Goal: Check status: Check status

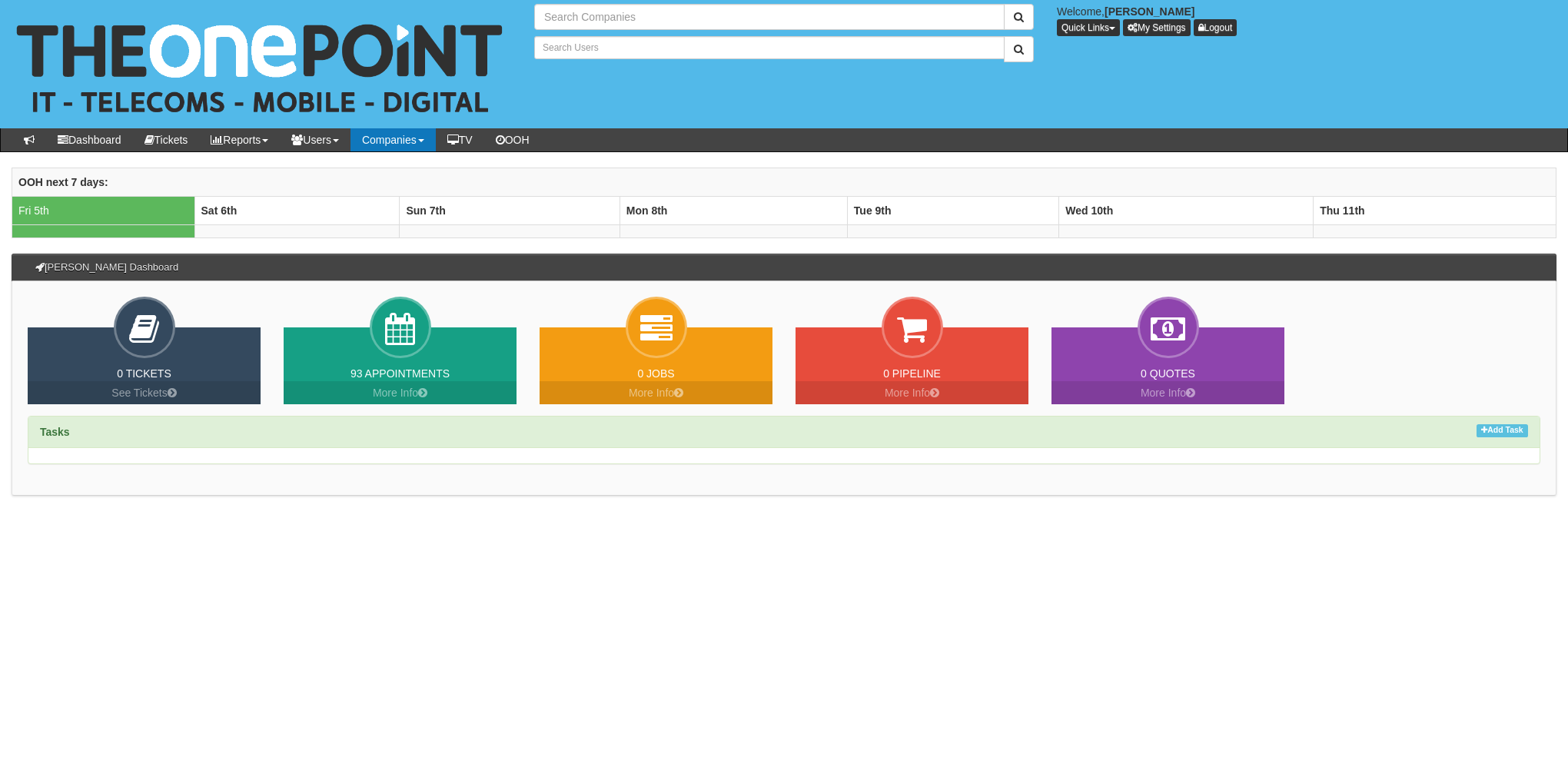
click at [416, 144] on link "Companies" at bounding box center [393, 140] width 86 height 23
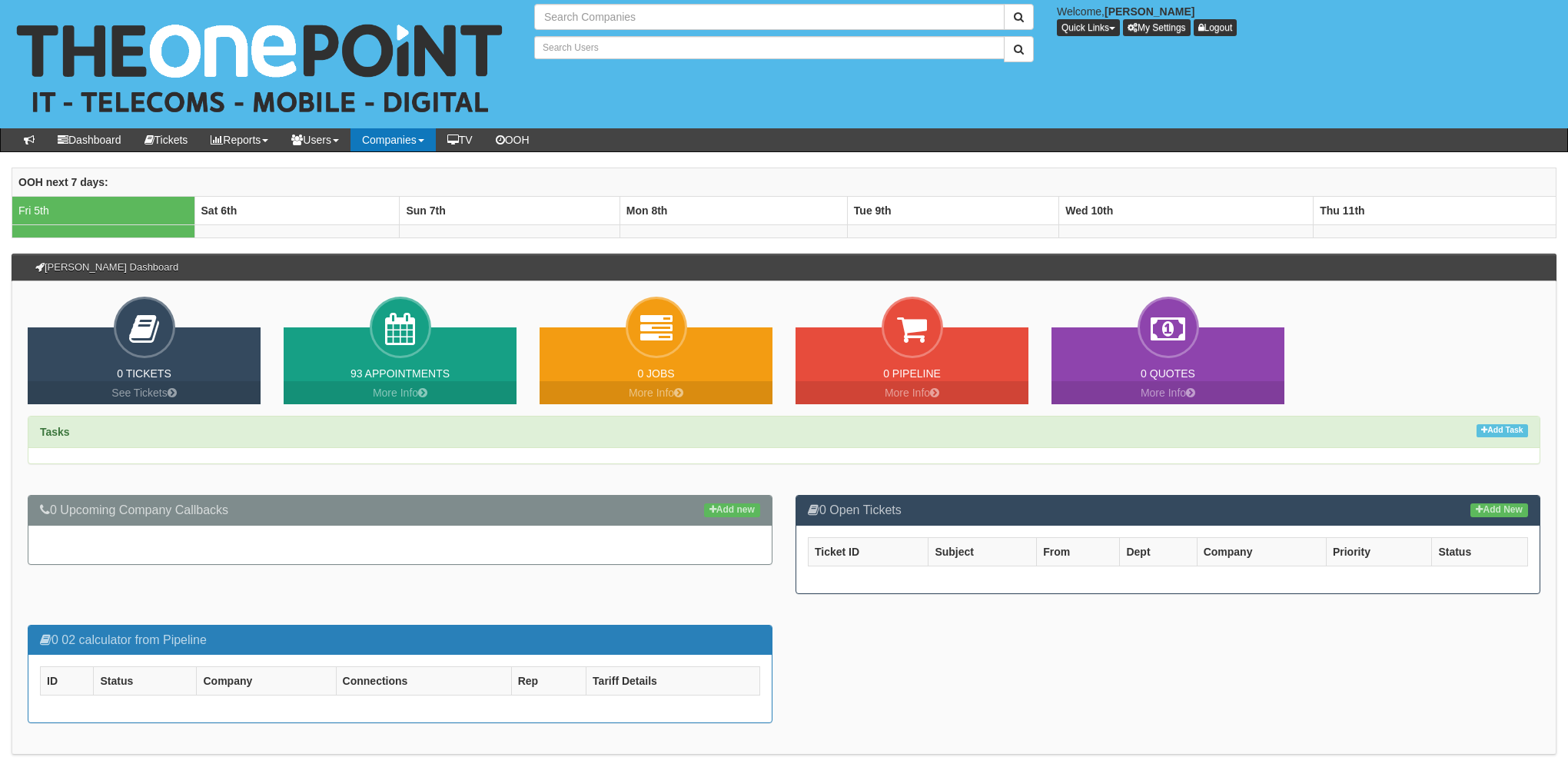
click at [402, 148] on link "Companies" at bounding box center [393, 140] width 86 height 23
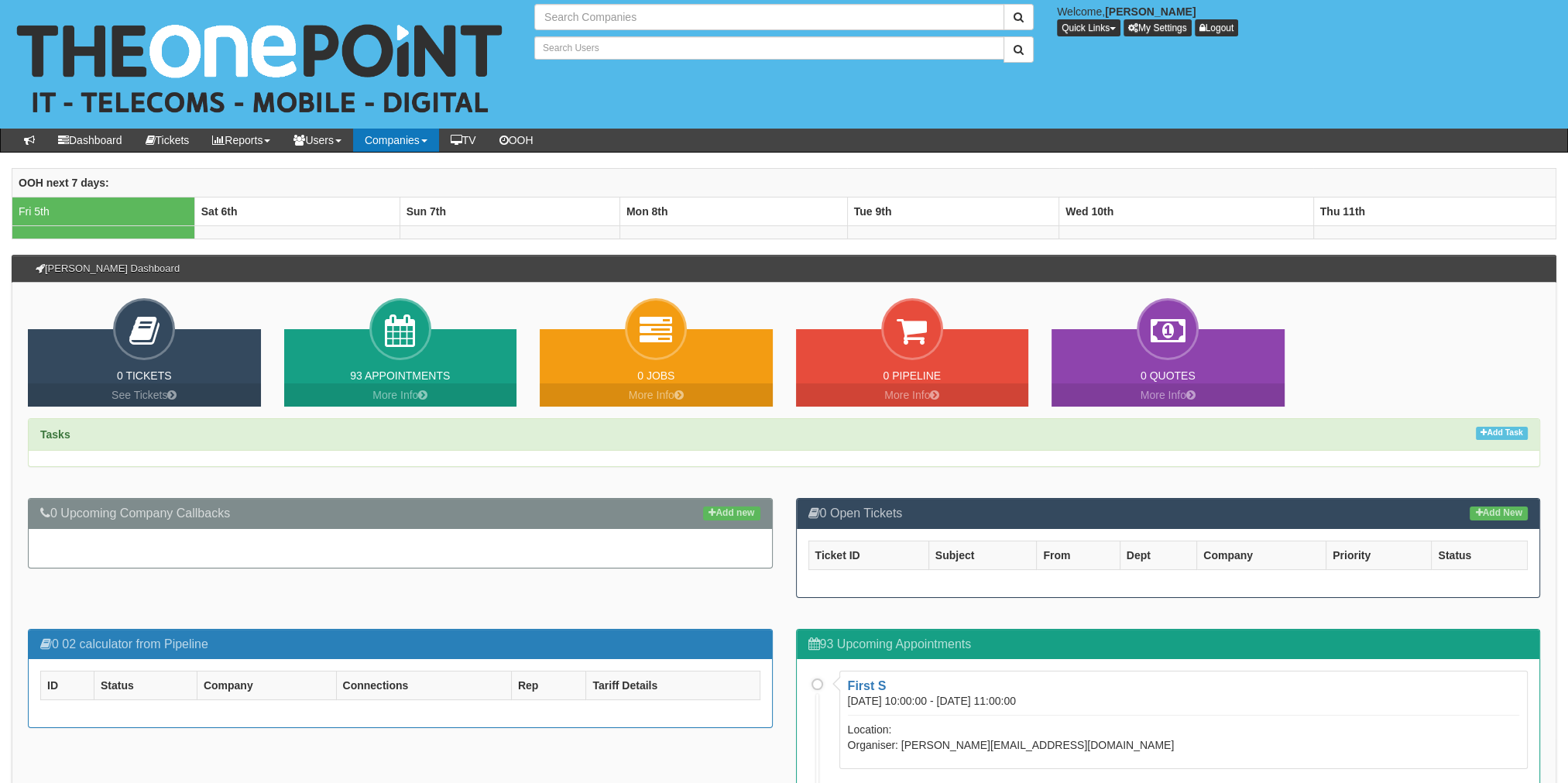
click at [427, 140] on b at bounding box center [424, 141] width 6 height 3
click at [439, 144] on link "Companies" at bounding box center [396, 140] width 86 height 24
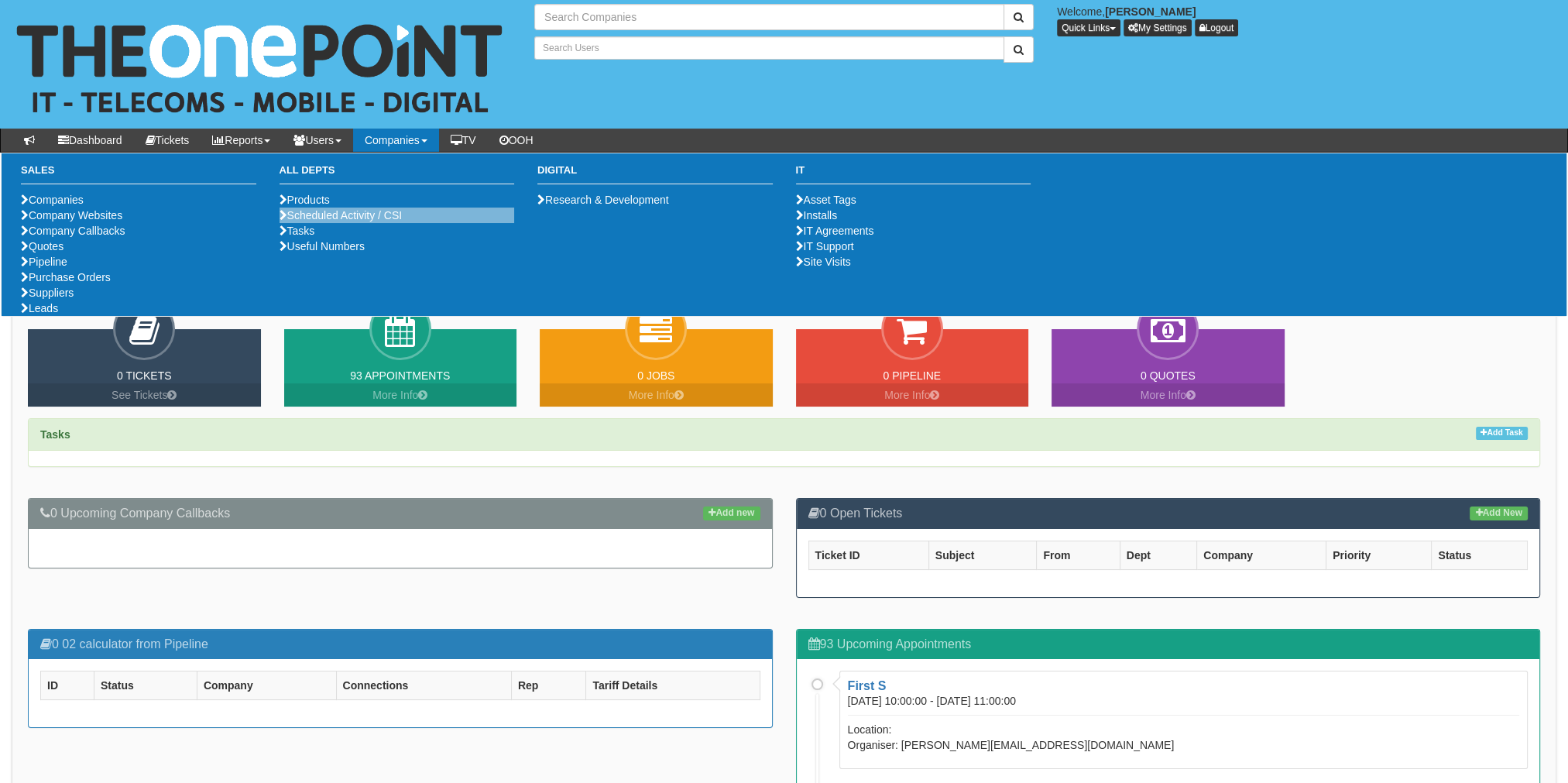
type input "Search Companies"
type input "Search Users"
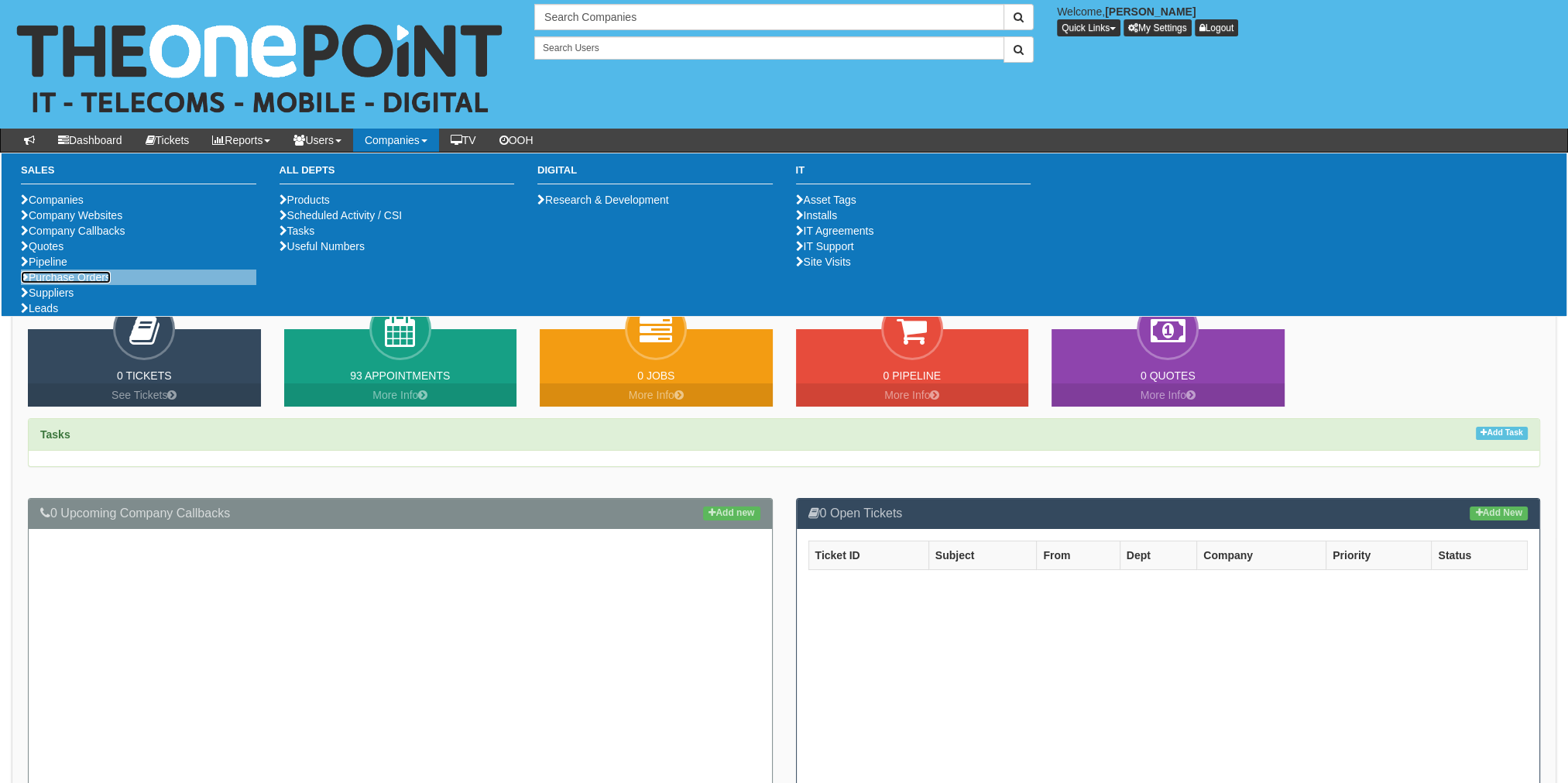
click at [79, 283] on link "Purchase Orders" at bounding box center [66, 278] width 90 height 13
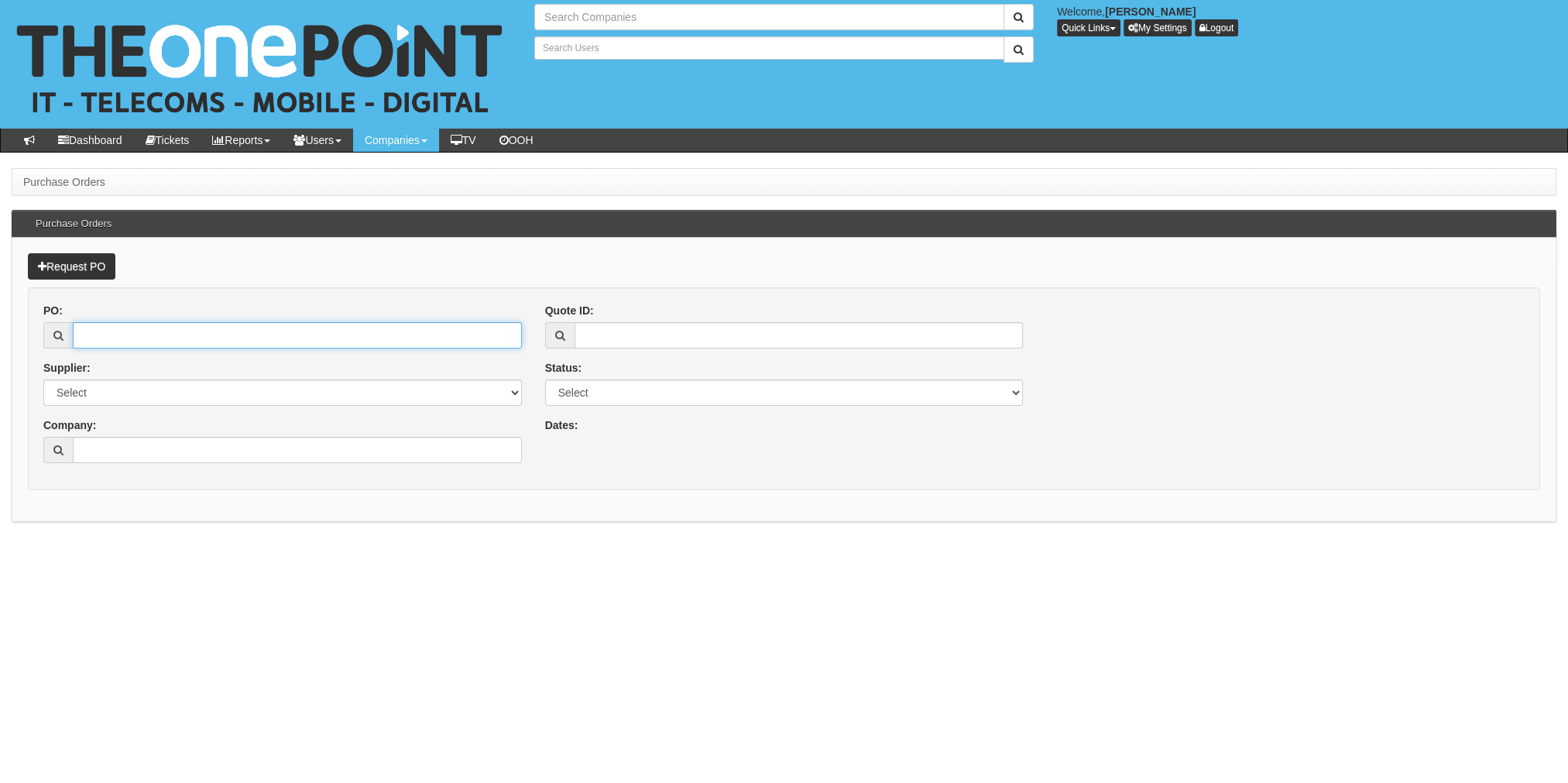
click at [90, 334] on input "PO:" at bounding box center [297, 336] width 449 height 27
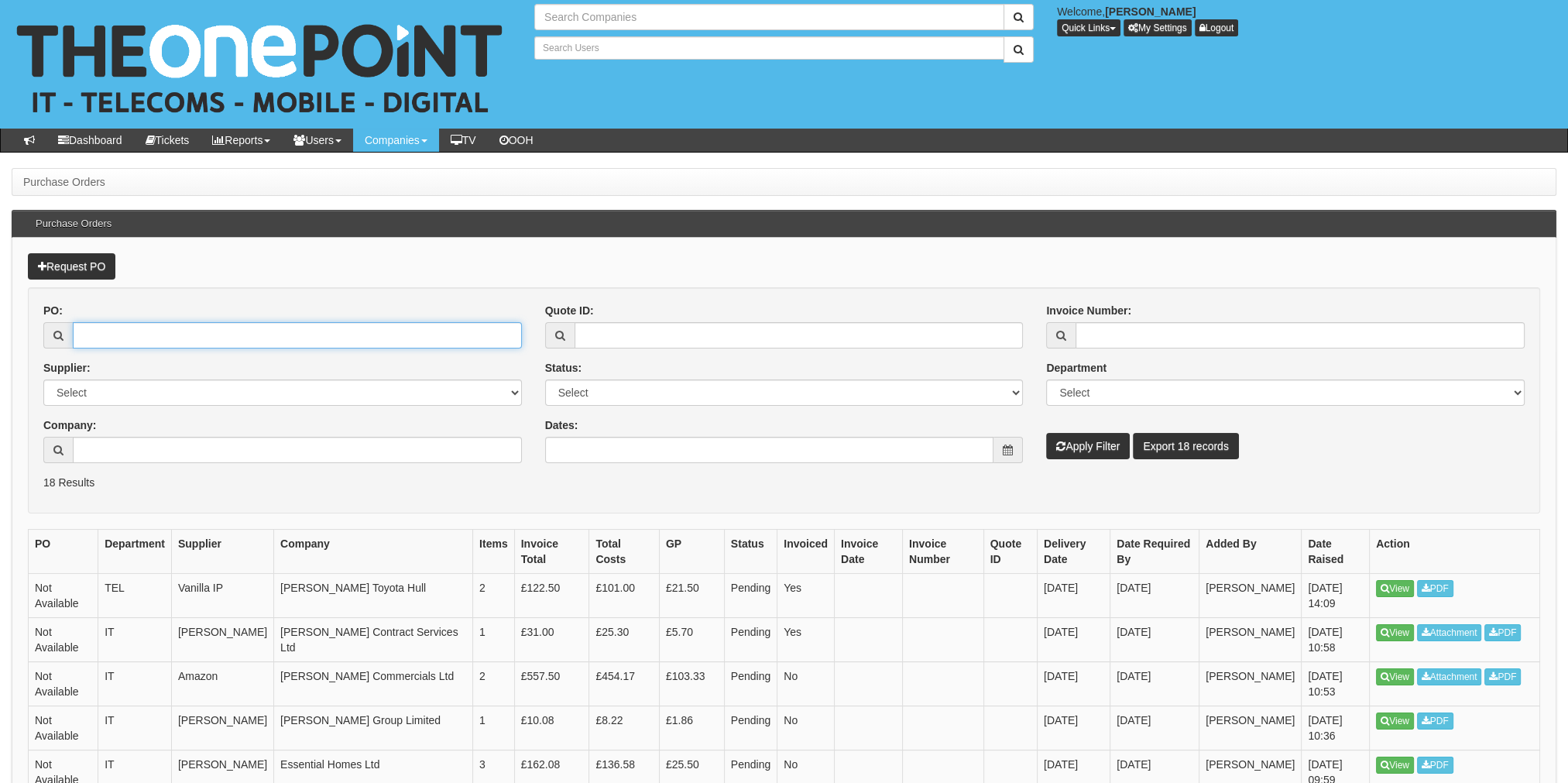
type input "Search Companies"
type input "Search Users"
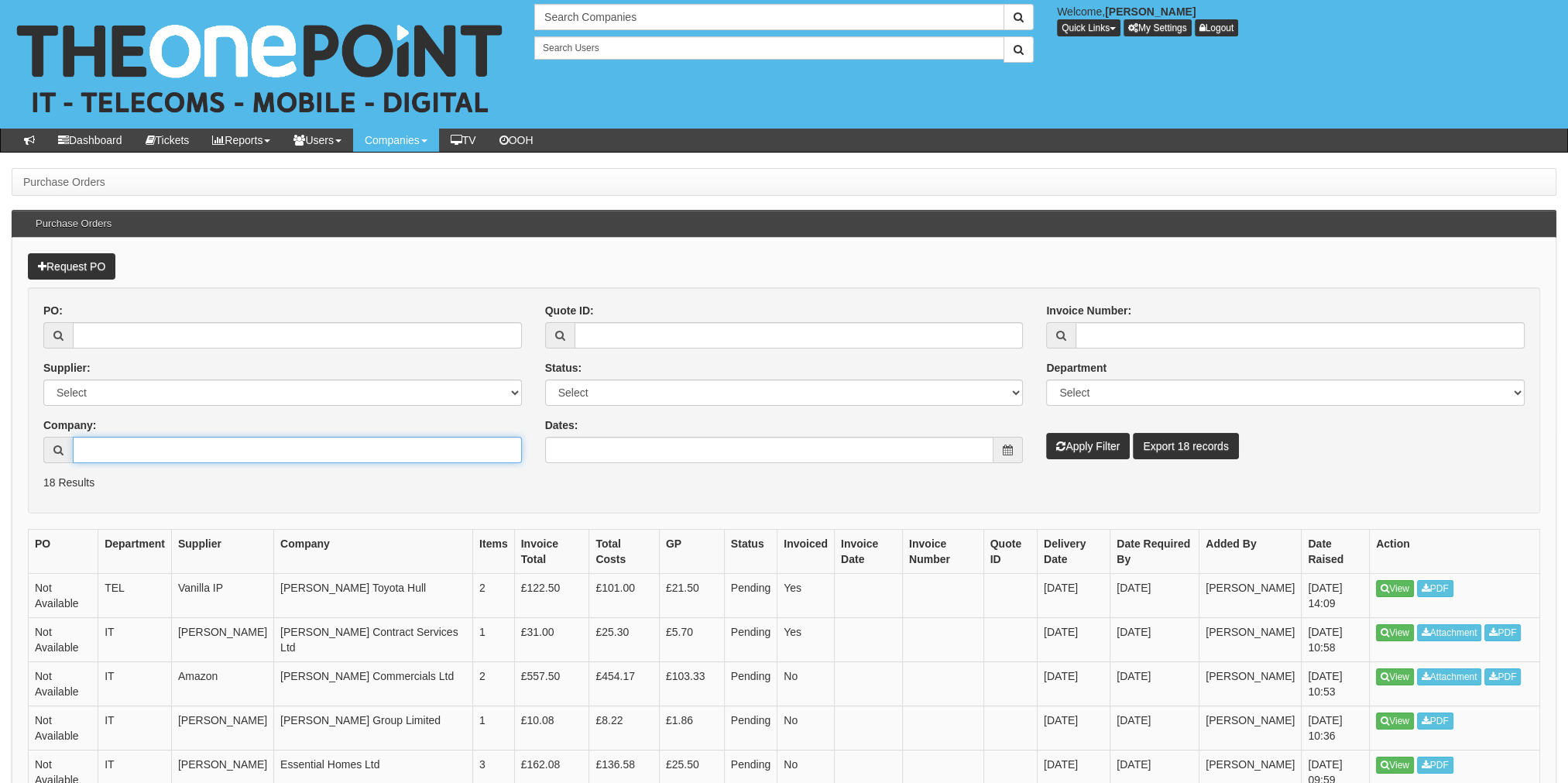
click at [115, 443] on input "Company:" at bounding box center [297, 450] width 449 height 27
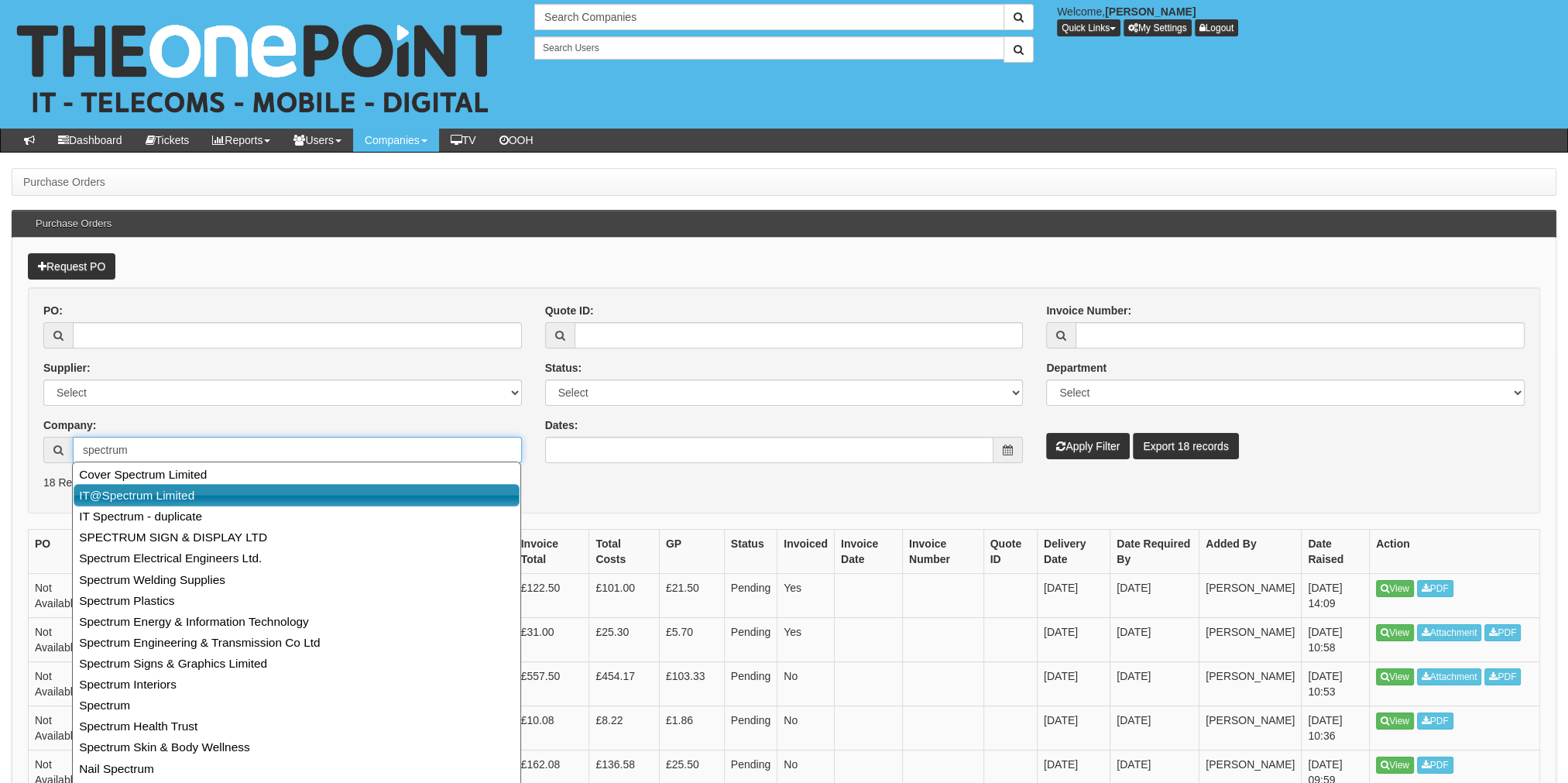
click at [144, 494] on link "IT@Spectrum Limited" at bounding box center [297, 495] width 446 height 23
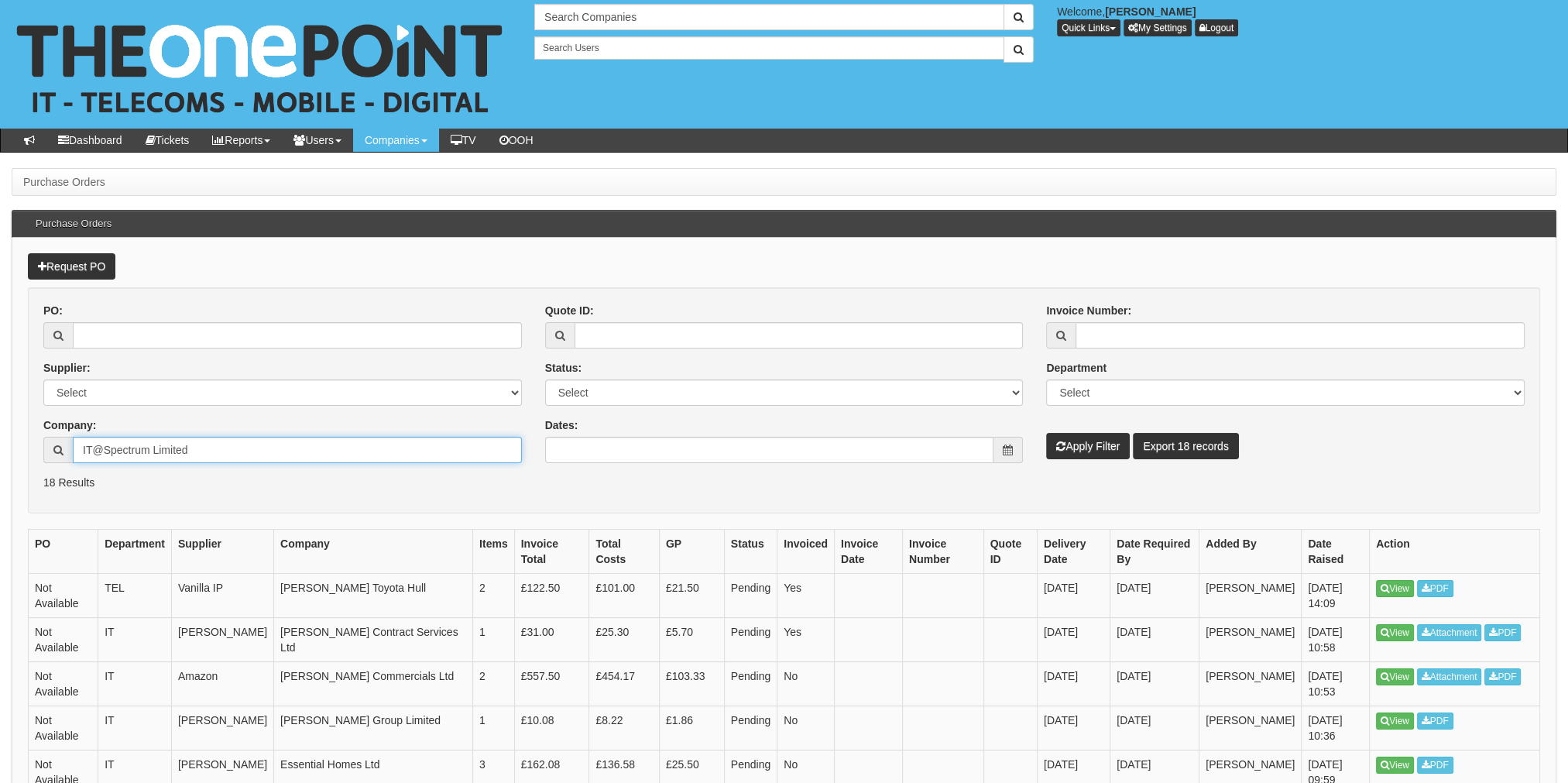
type input "IT@Spectrum Limited"
click at [1086, 446] on button "Apply Filter" at bounding box center [1088, 446] width 84 height 27
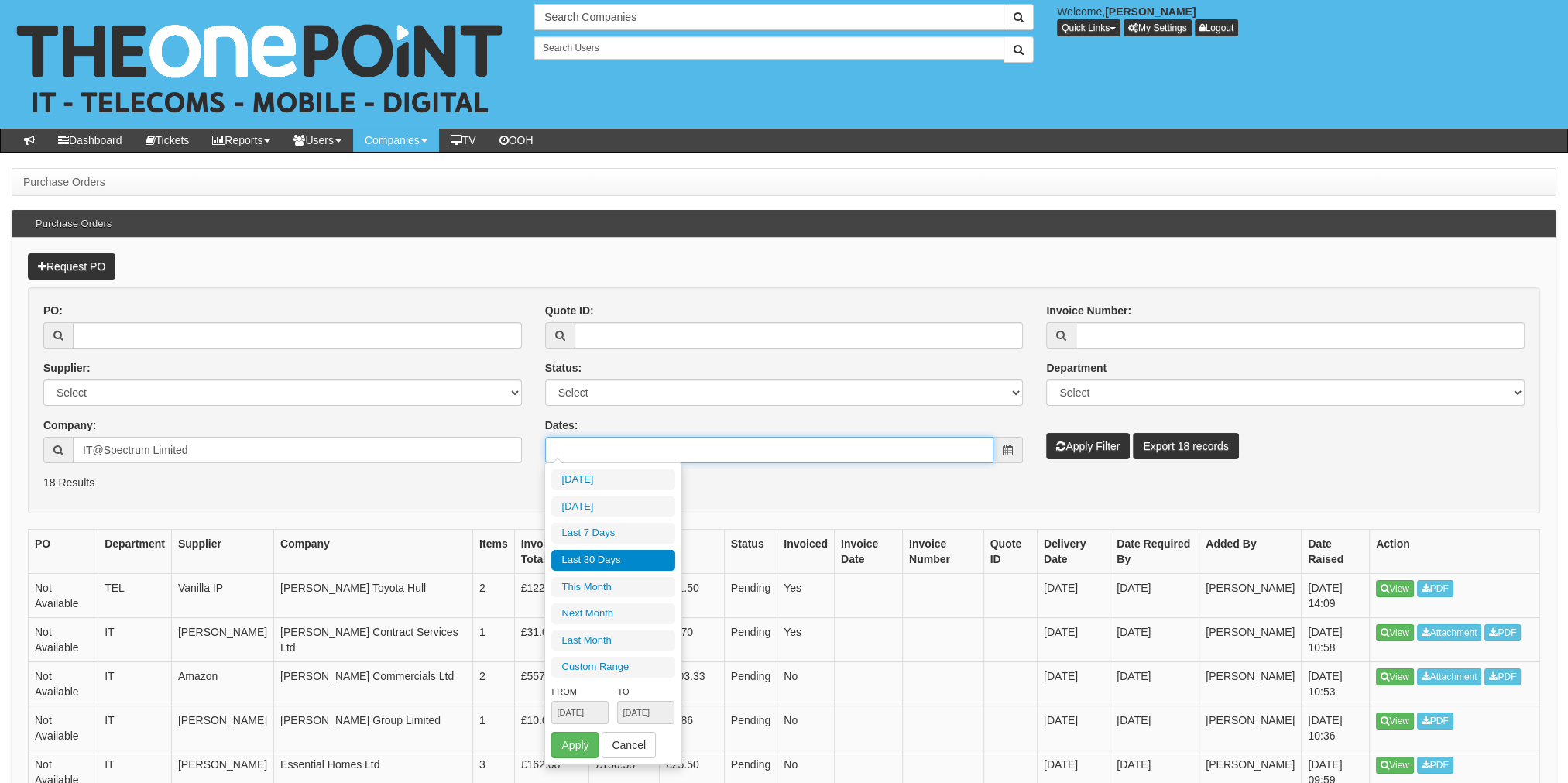
click at [638, 455] on input "Dates:" at bounding box center [769, 450] width 449 height 27
type input "2025-09-04"
type input "2025-08-07"
type input "2025-09-05"
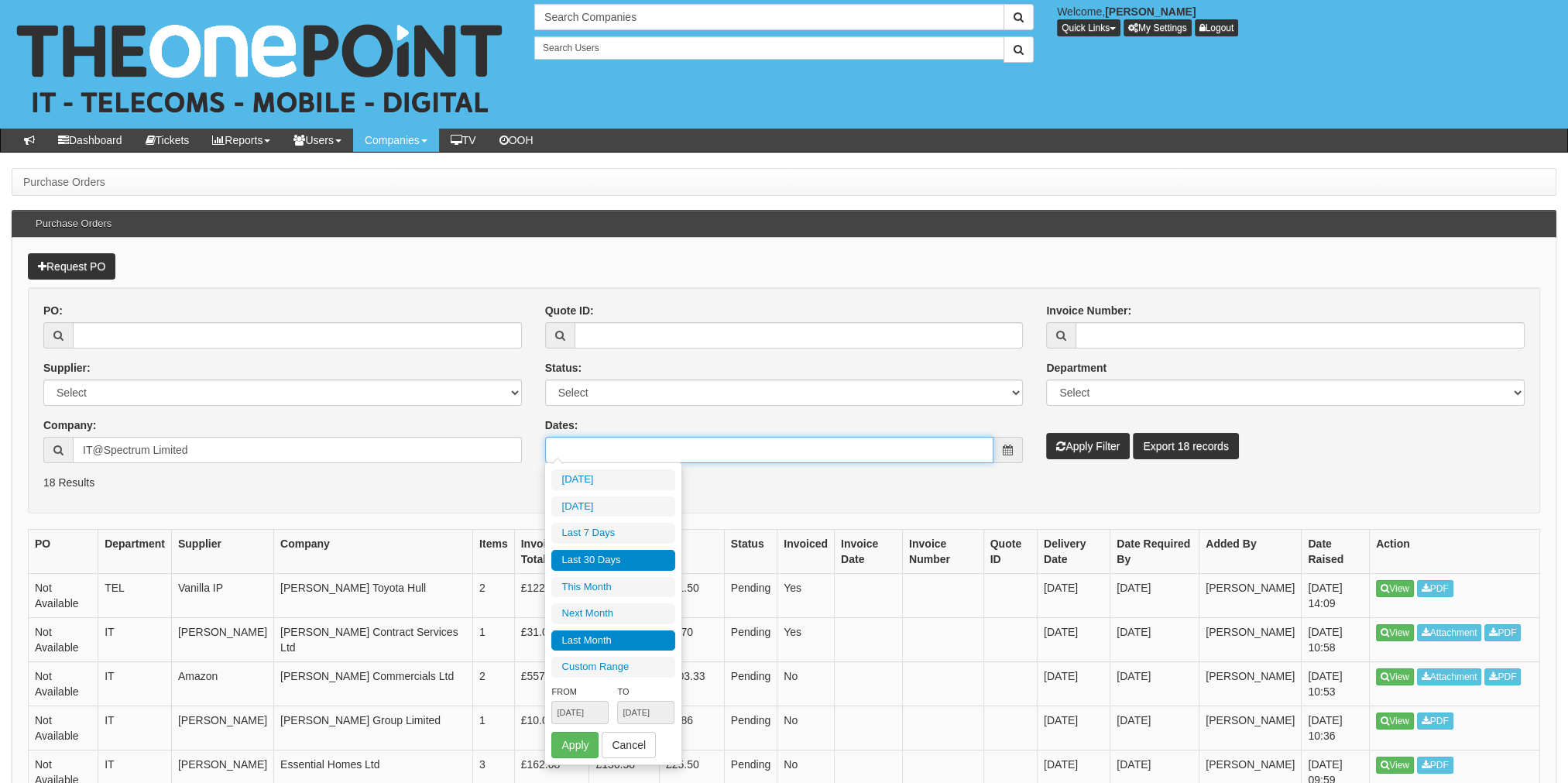
type input "2025-10-01"
type input "2025-10-31"
type input "2025-08-01"
type input "2025-08-31"
type input "2025-08-07"
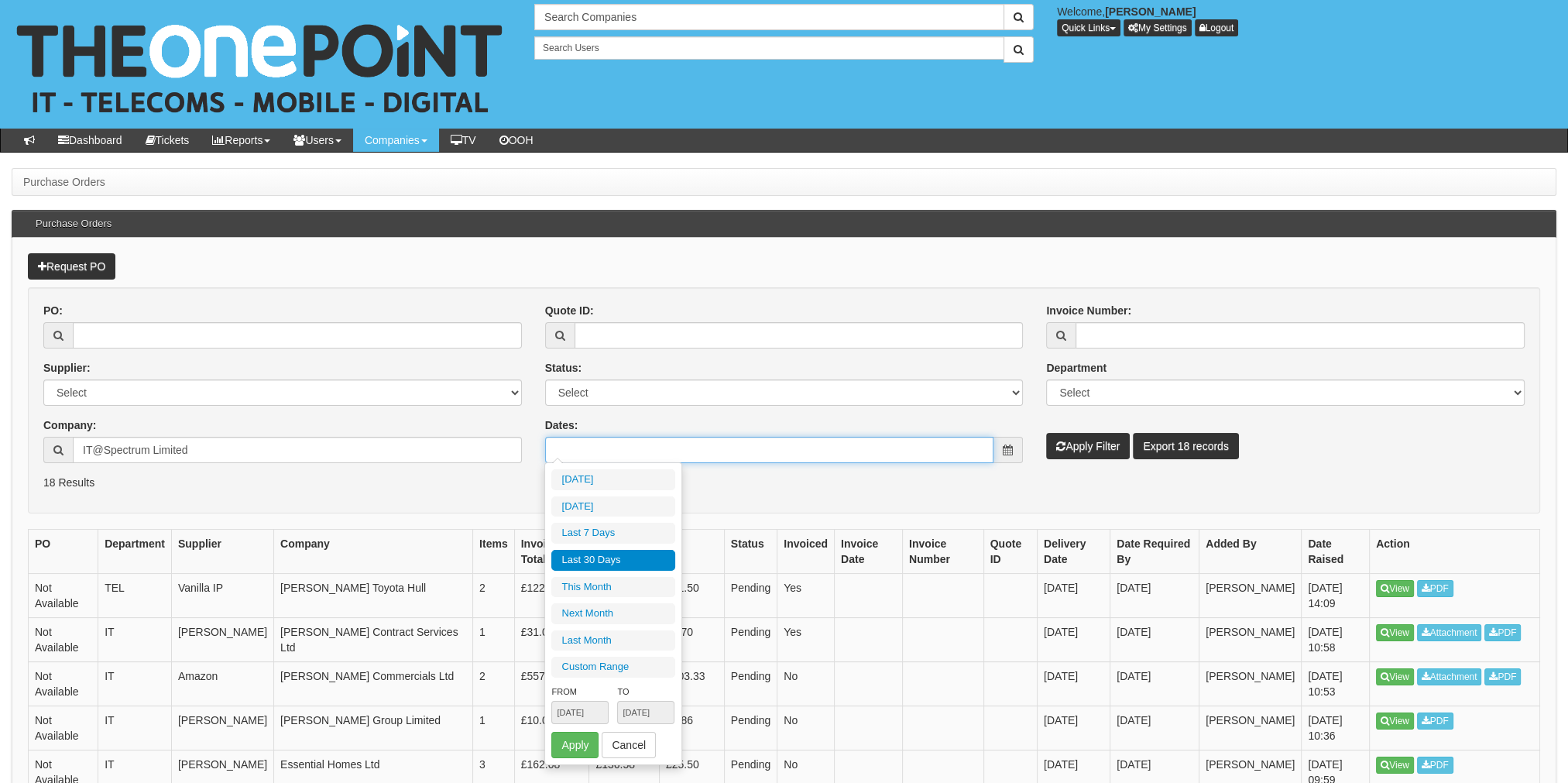
type input "2025-09-05"
click at [594, 671] on li "Custom Range" at bounding box center [613, 667] width 124 height 21
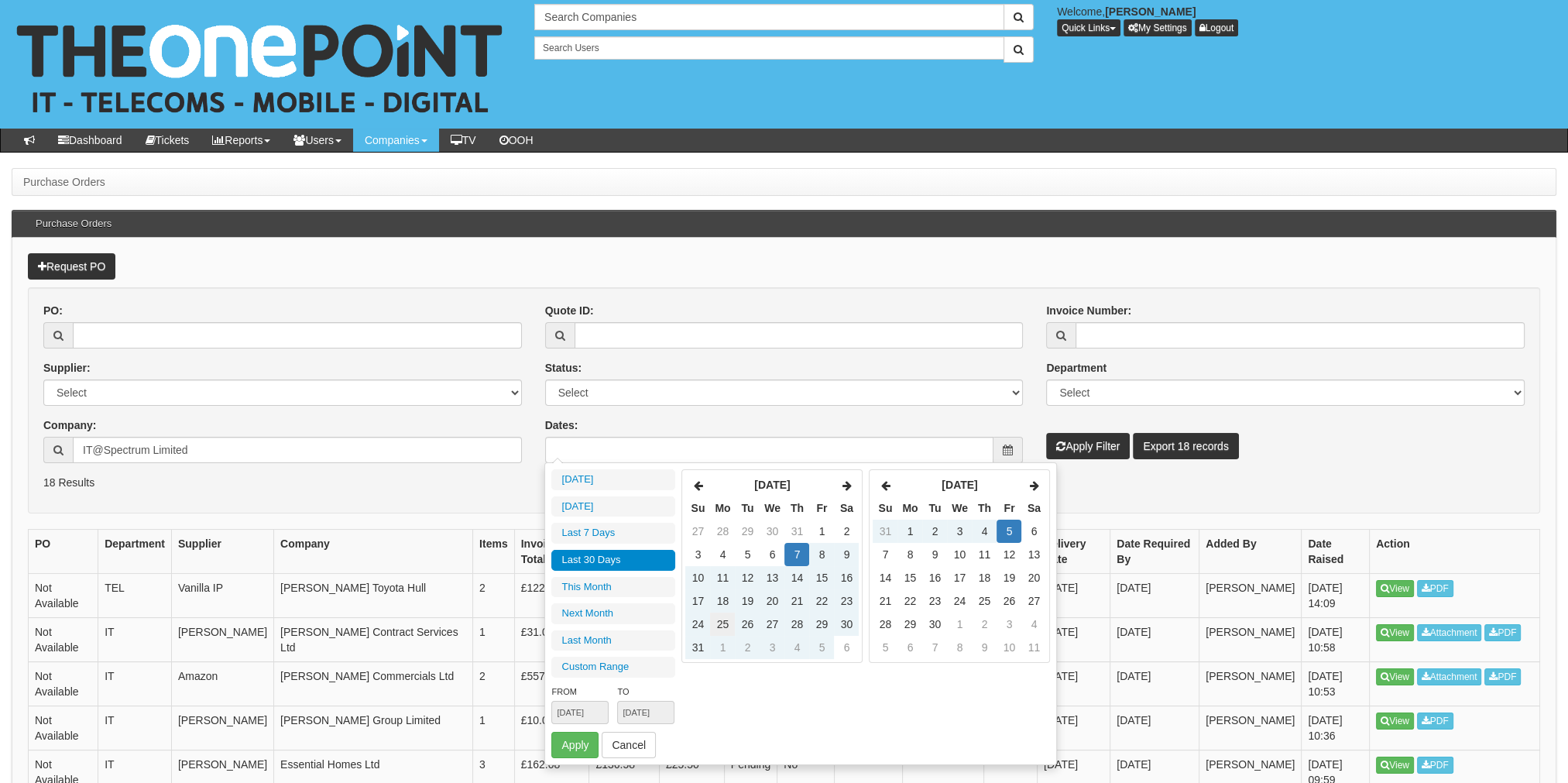
type input "2025-08-01"
type input "2025-08-31"
type input "2025-08-24"
type input "2025-09-05"
type input "2025-08-07"
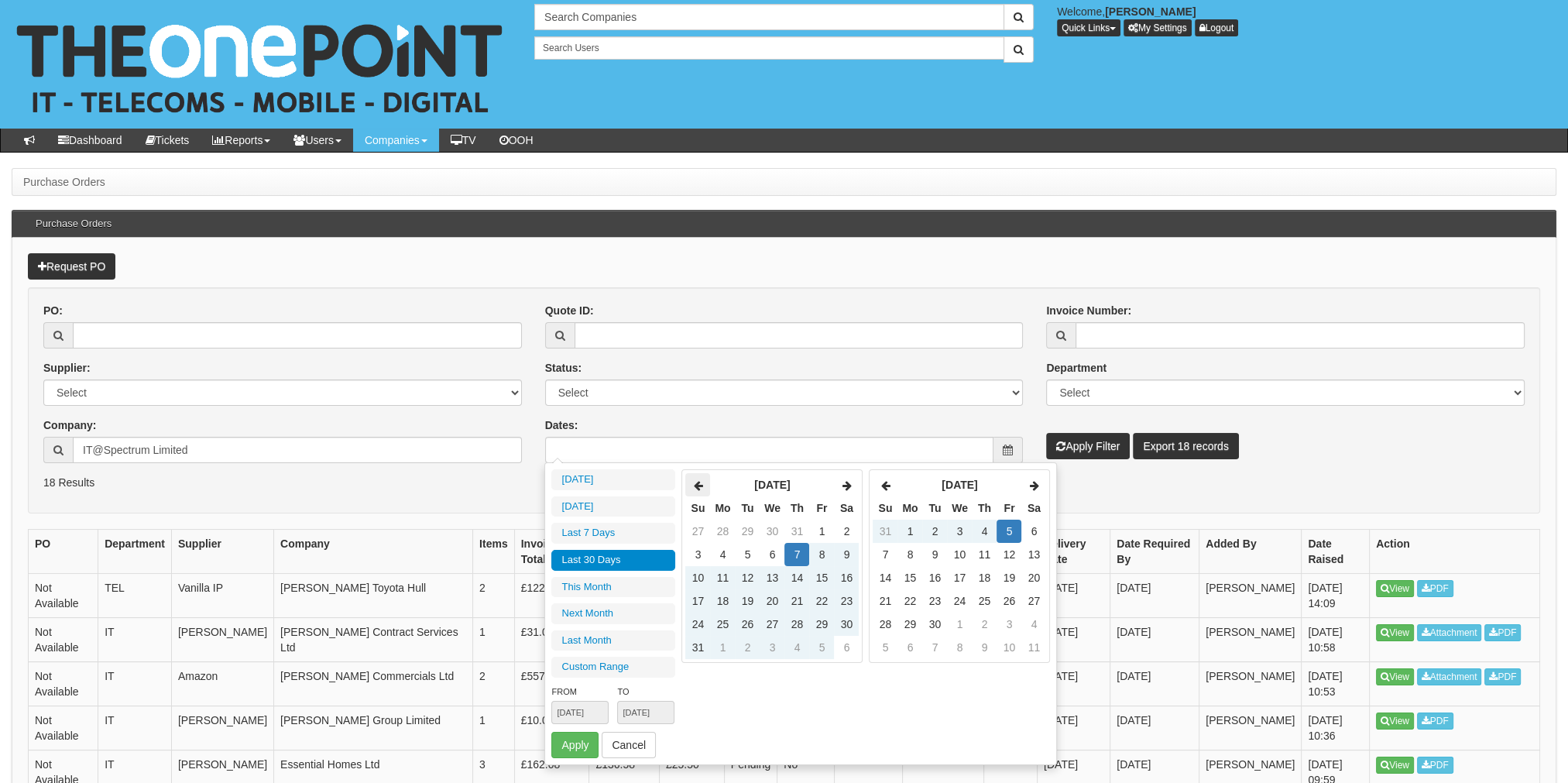
click at [700, 485] on icon at bounding box center [698, 486] width 9 height 11
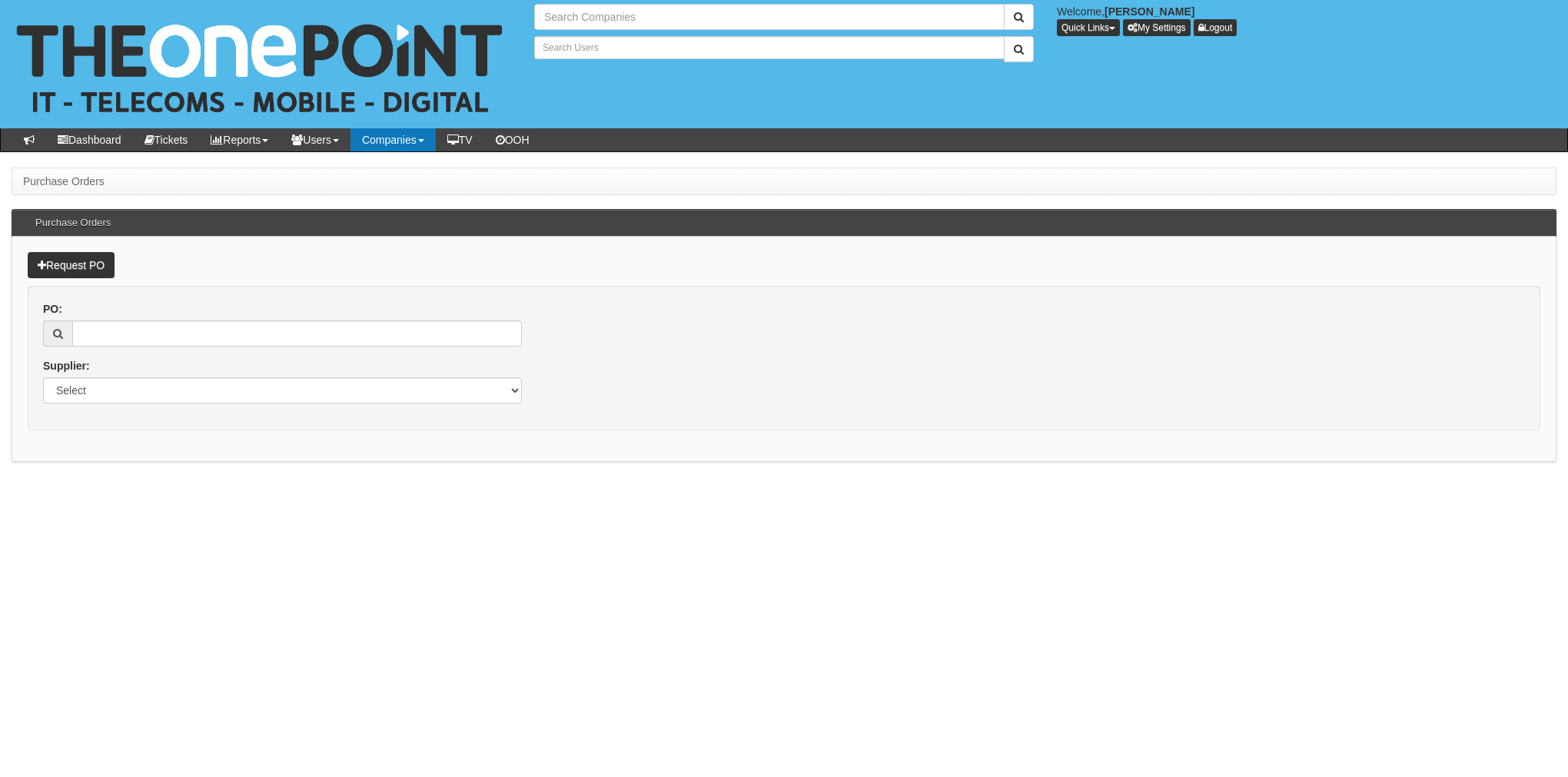
click at [391, 142] on link "Companies" at bounding box center [393, 140] width 86 height 23
